Goal: Use online tool/utility: Utilize a website feature to perform a specific function

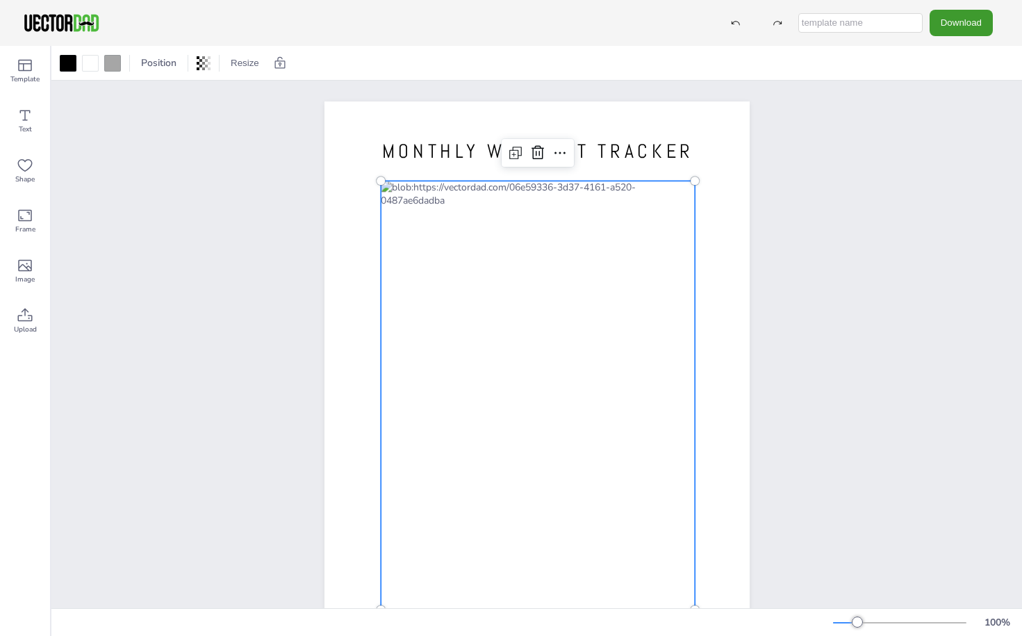
click at [564, 212] on div at bounding box center [538, 395] width 314 height 429
click at [28, 117] on icon at bounding box center [25, 115] width 17 height 17
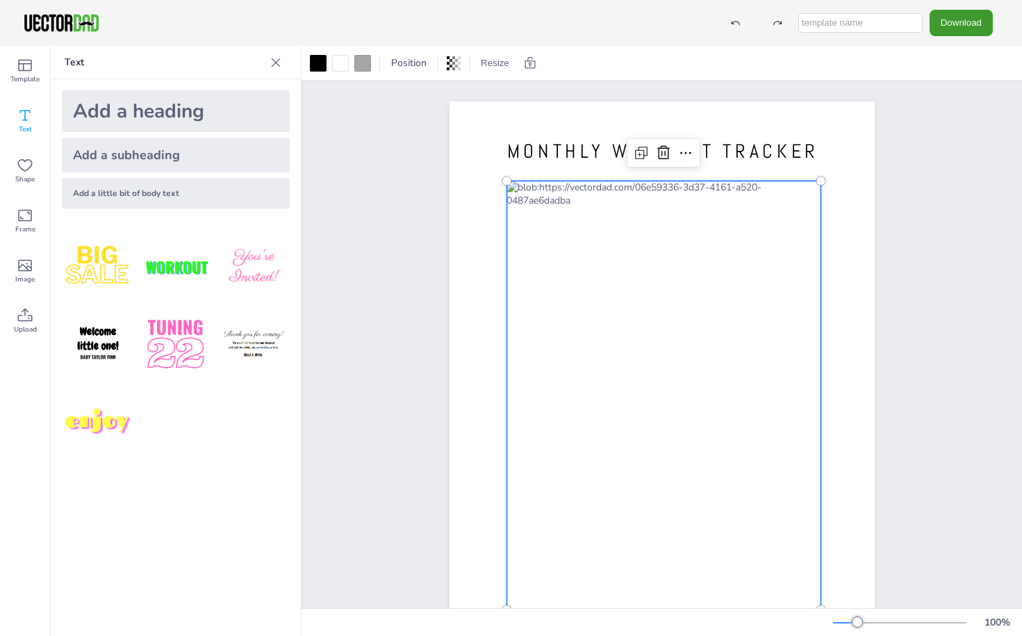
click at [687, 212] on div at bounding box center [663, 395] width 314 height 429
click at [682, 154] on icon at bounding box center [685, 152] width 17 height 17
click at [686, 154] on icon at bounding box center [685, 152] width 17 height 17
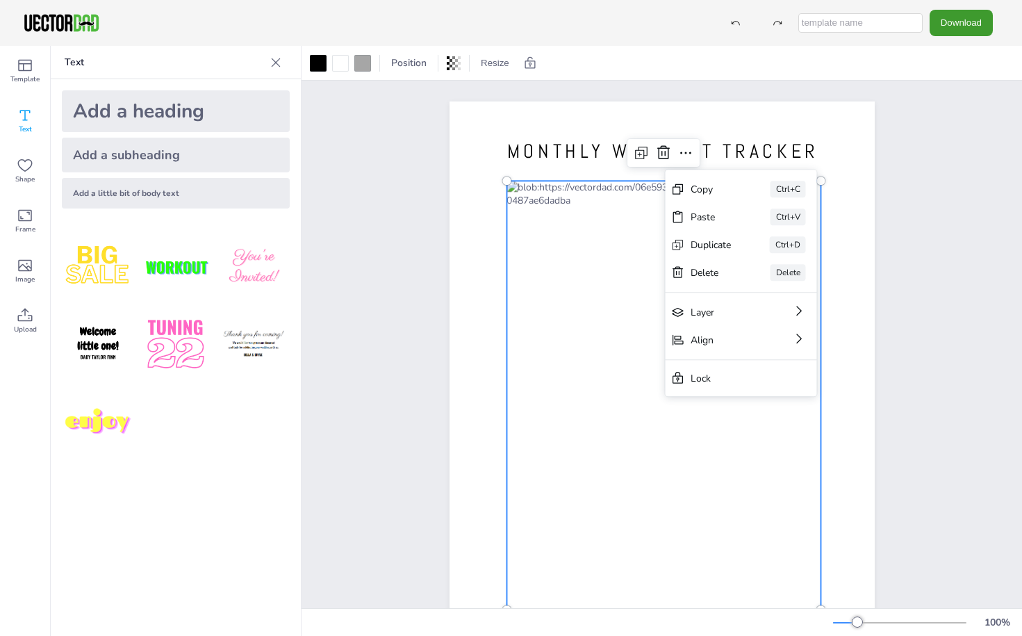
click at [914, 258] on div "MONTHLY WORKOUT TRACKER [DOMAIN_NAME] Copy Ctrl+C Paste Ctrl+V Duplicate Ctrl+D…" at bounding box center [661, 376] width 720 height 591
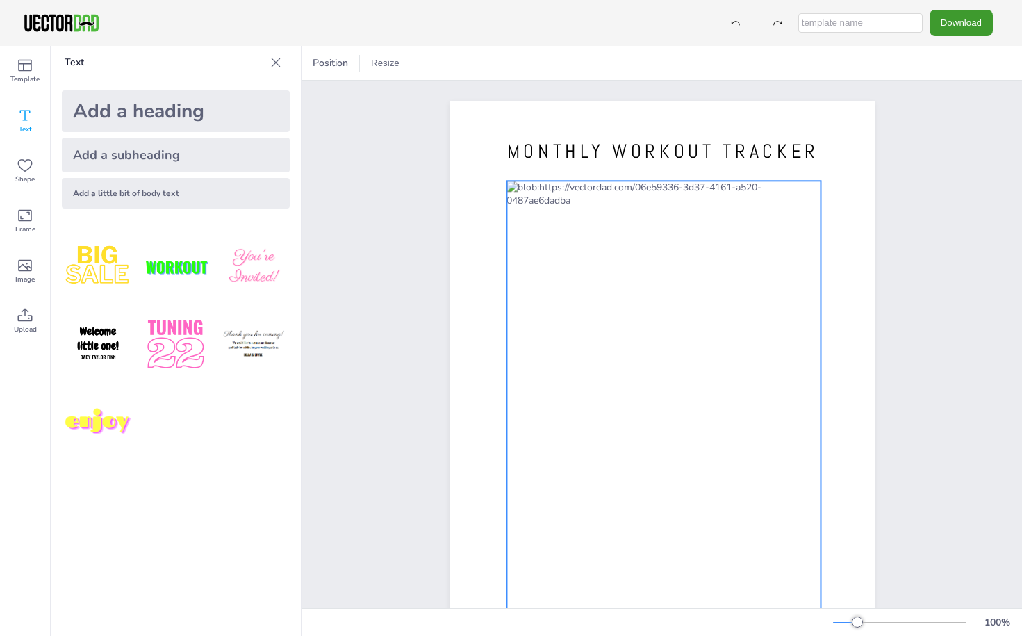
click at [690, 212] on div at bounding box center [663, 395] width 314 height 429
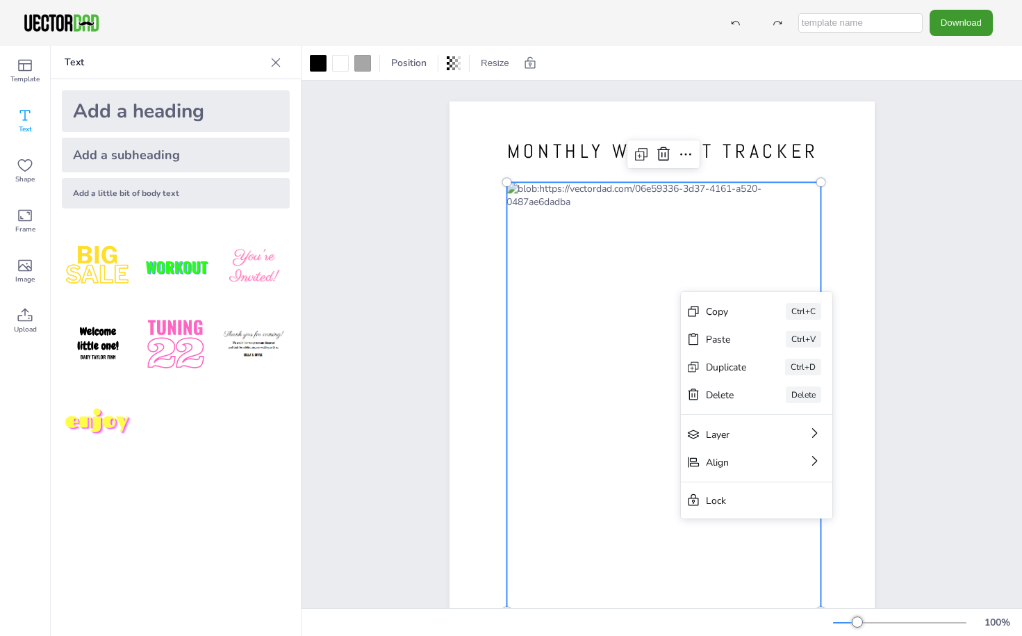
click at [691, 317] on icon at bounding box center [693, 311] width 14 height 14
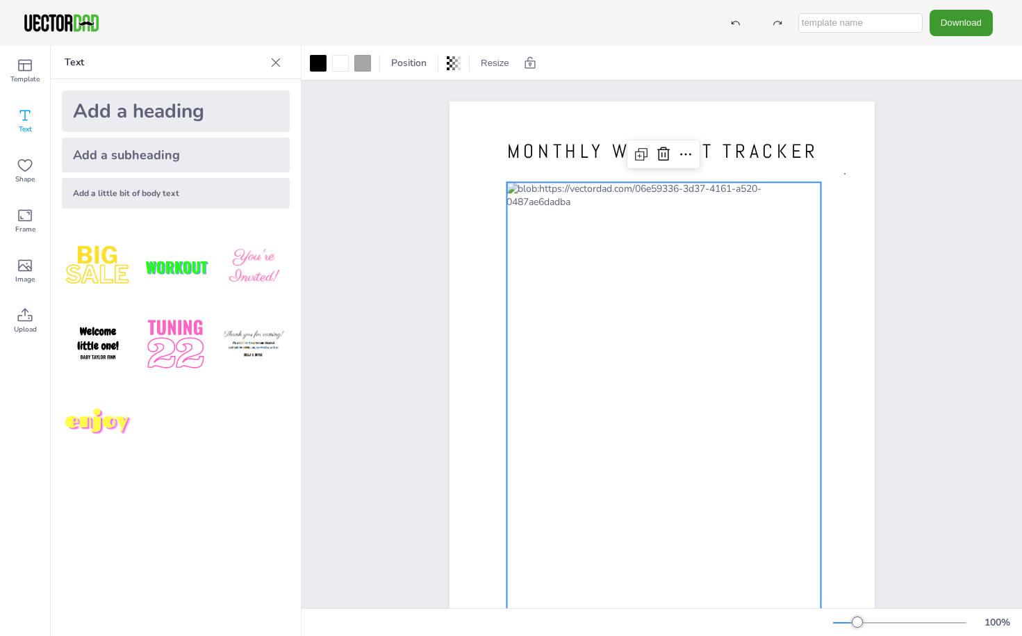
click at [844, 173] on div "MONTHLY WORKOUT TRACKER [DOMAIN_NAME]" at bounding box center [661, 376] width 720 height 591
click at [506, 183] on div at bounding box center [663, 396] width 314 height 429
click at [684, 216] on div at bounding box center [663, 397] width 314 height 429
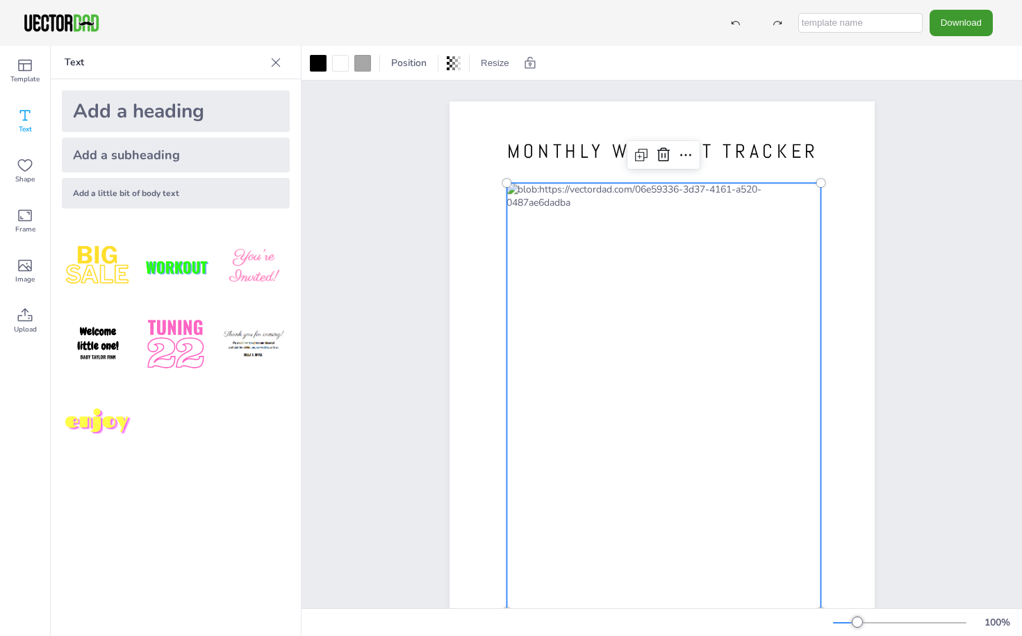
click at [684, 215] on div at bounding box center [663, 397] width 314 height 429
click at [637, 160] on icon at bounding box center [641, 155] width 17 height 17
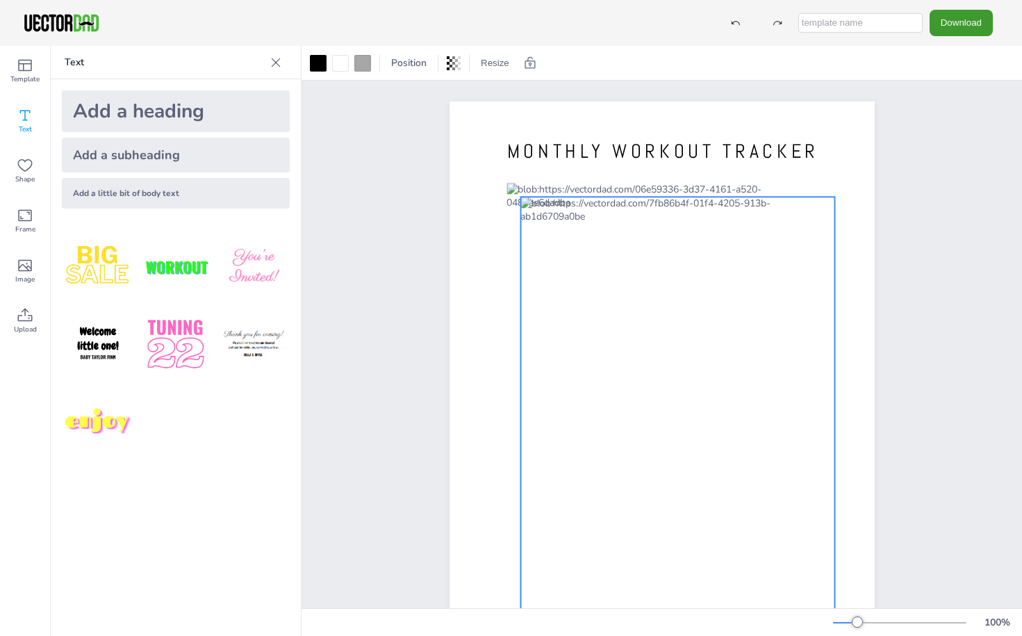
click at [817, 198] on div at bounding box center [677, 411] width 314 height 429
click at [691, 165] on icon at bounding box center [699, 168] width 17 height 17
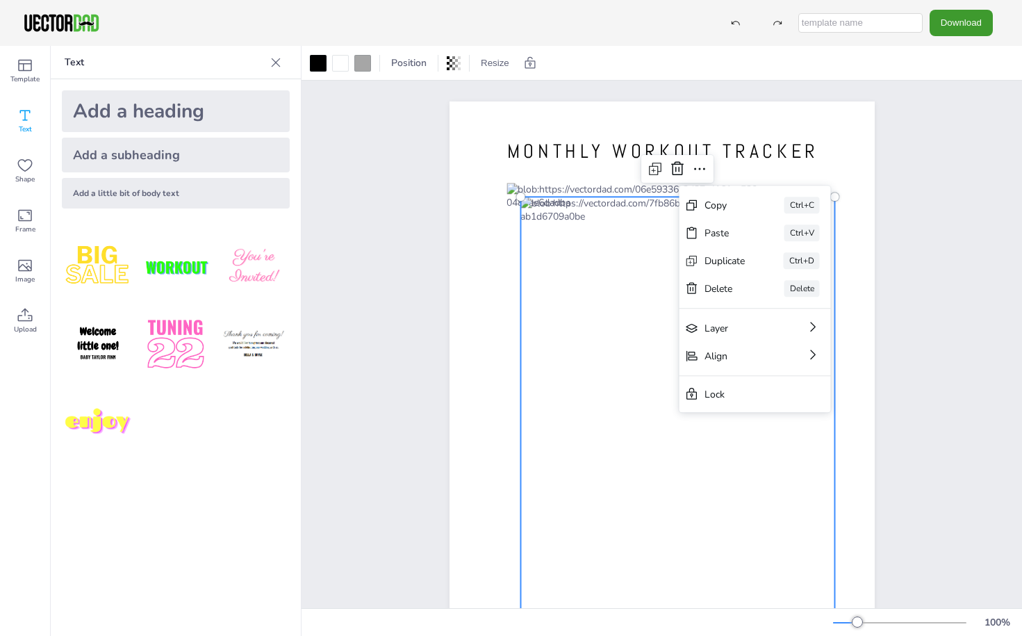
click at [821, 295] on div "[PERSON_NAME]" at bounding box center [754, 288] width 151 height 28
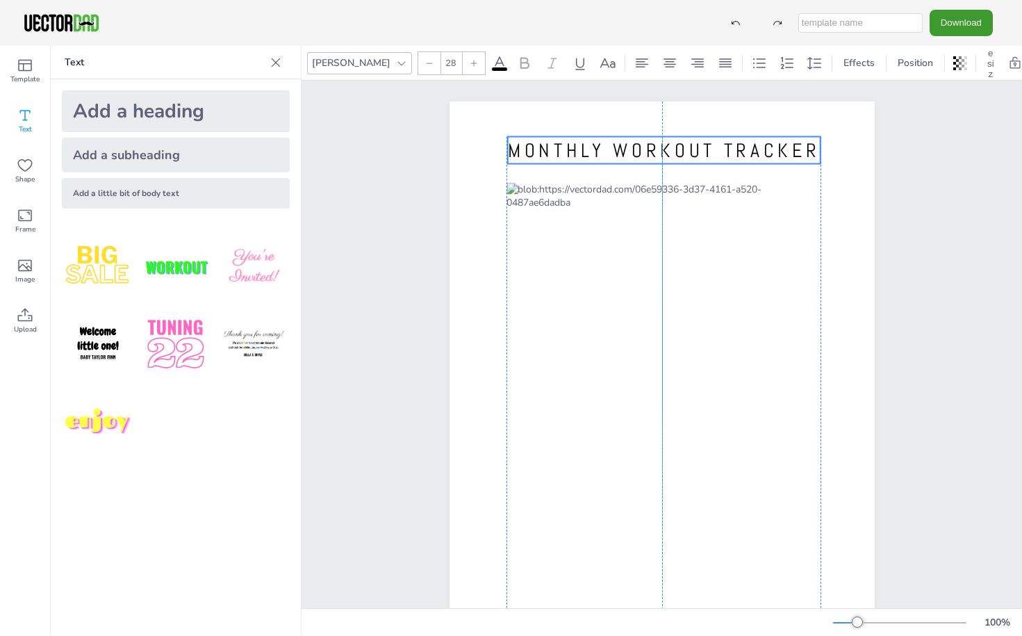
click at [650, 164] on p "MONTHLY WORKOUT TRACKER" at bounding box center [663, 150] width 313 height 27
